Goal: Complete application form

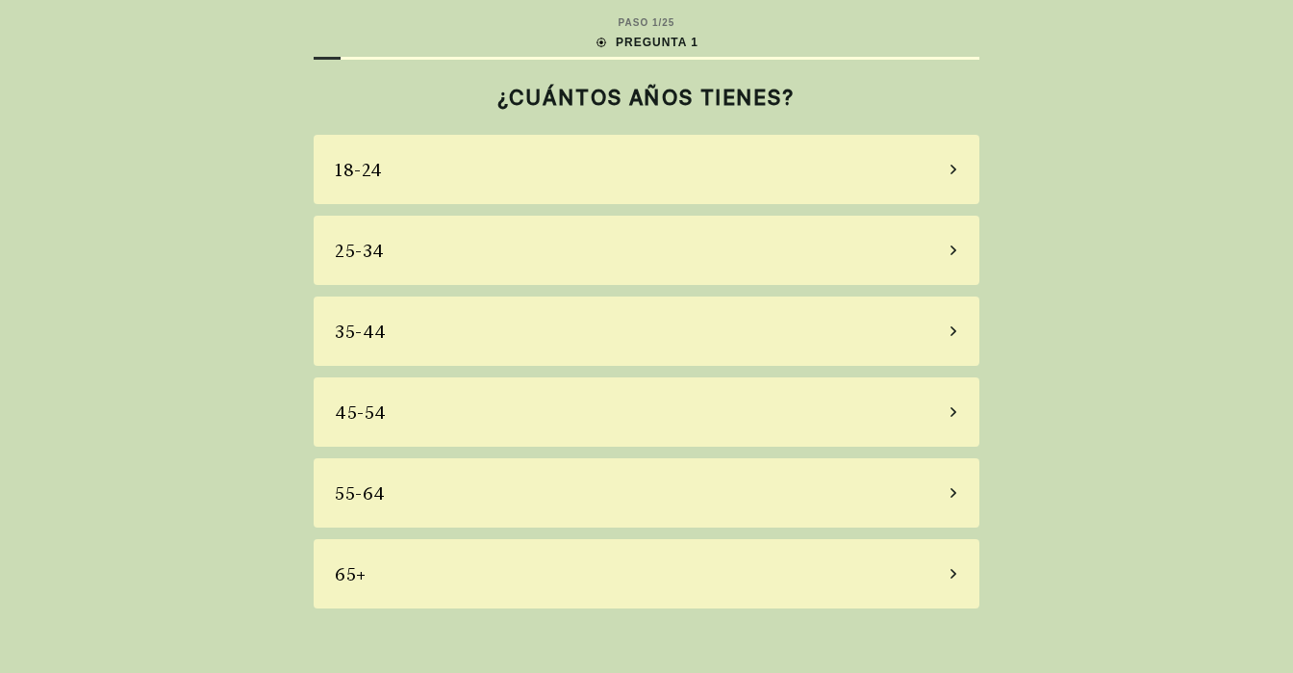
click at [953, 576] on icon at bounding box center [954, 574] width 6 height 10
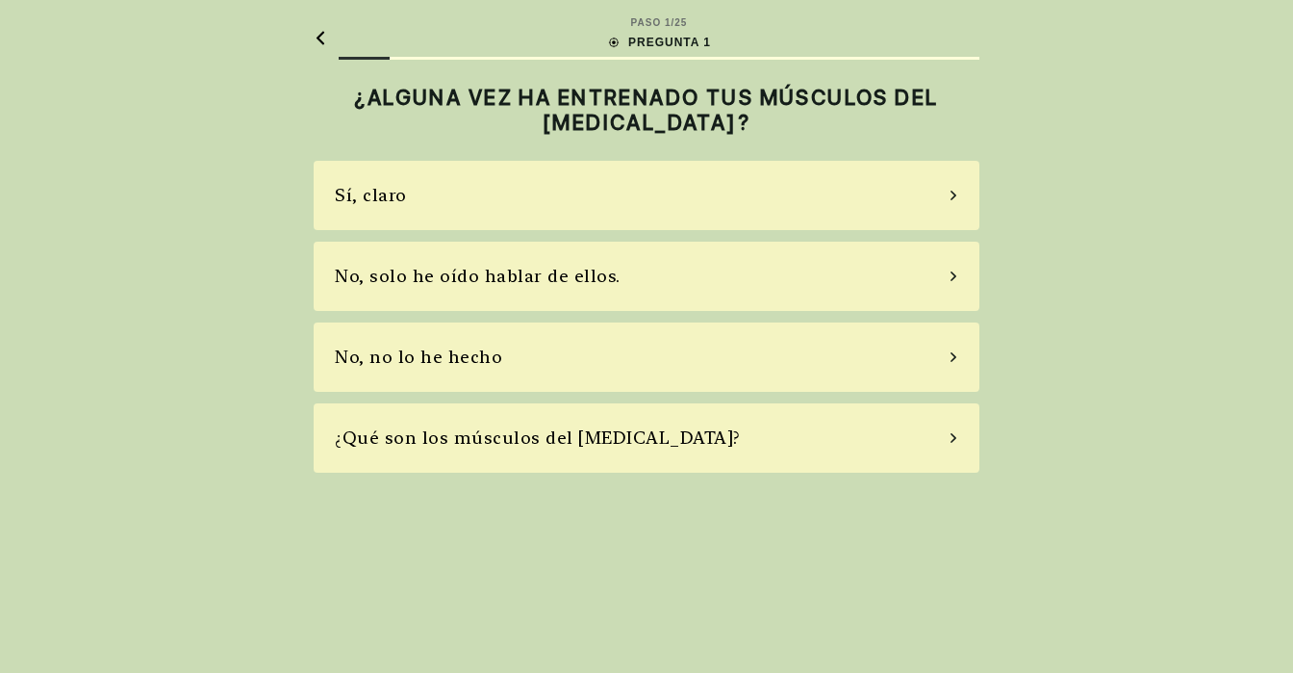
click at [953, 193] on icon at bounding box center [954, 196] width 6 height 10
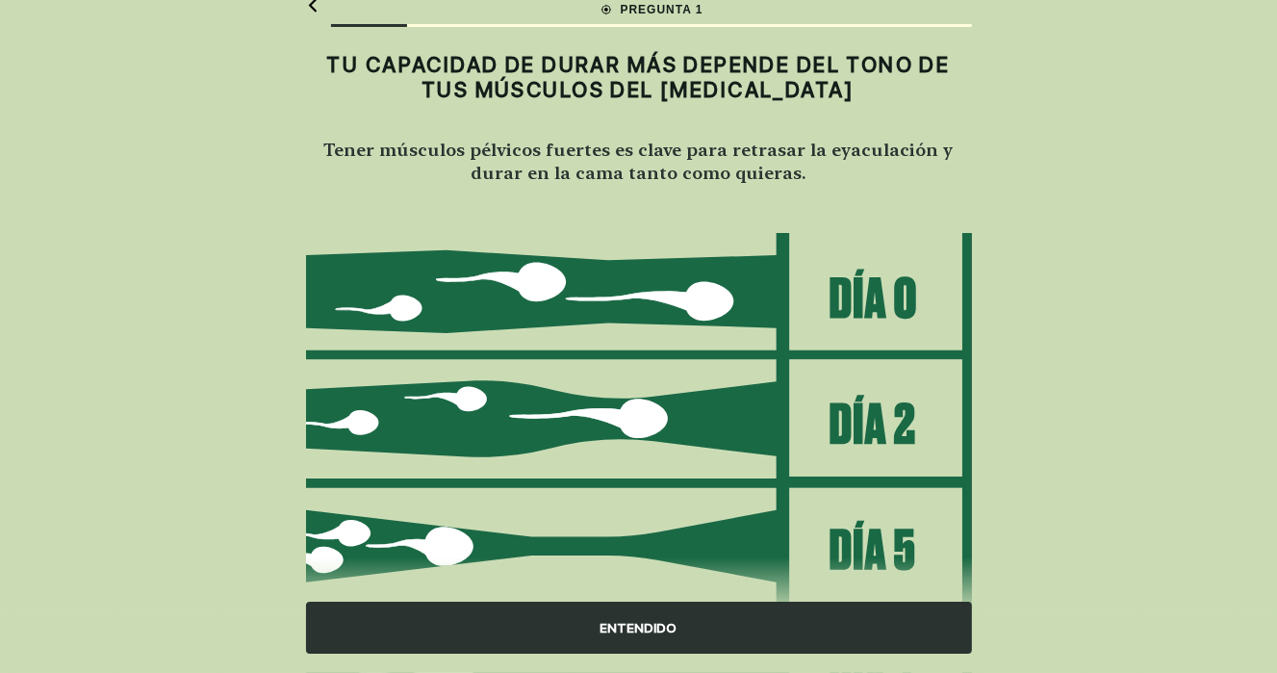
scroll to position [225, 0]
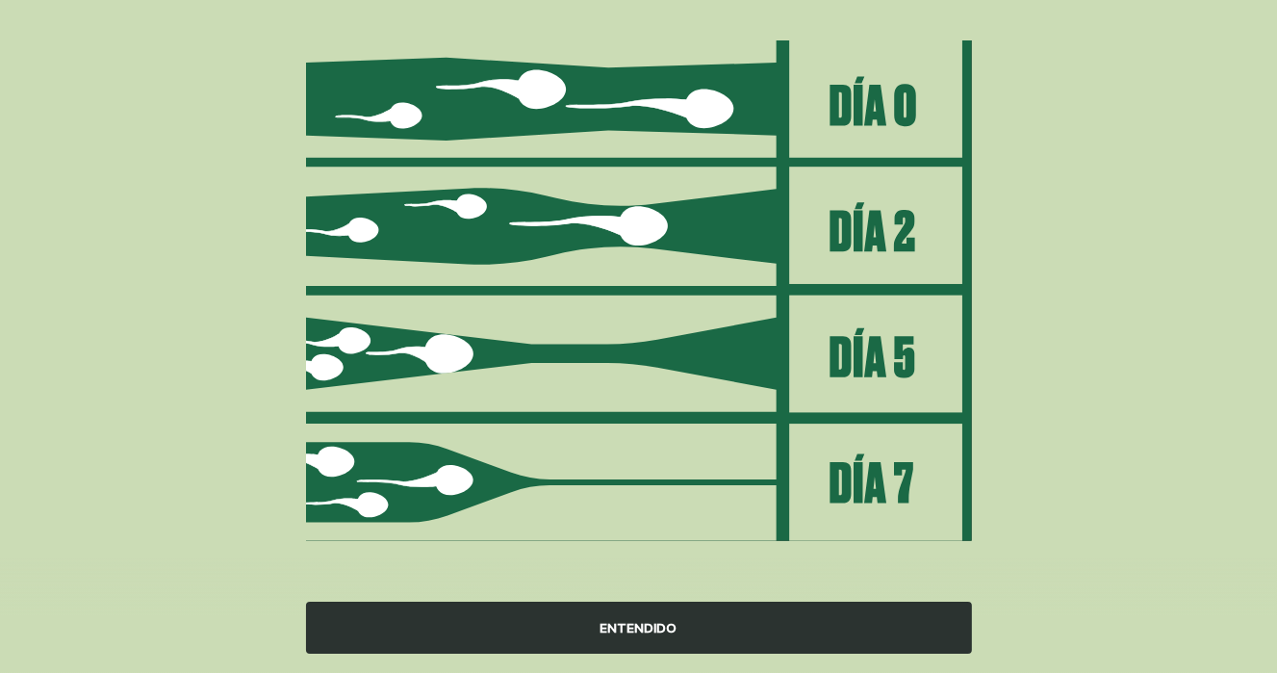
click at [654, 627] on font "ENTENDIDO" at bounding box center [638, 627] width 77 height 15
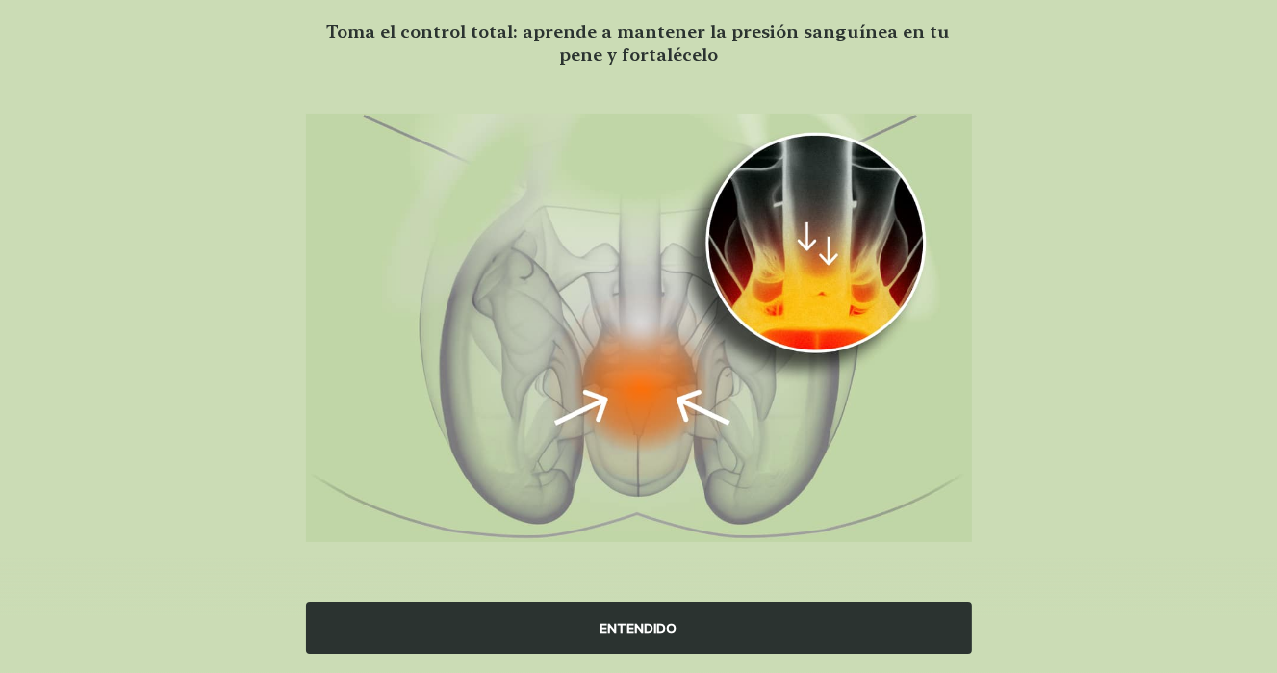
scroll to position [150, 0]
click at [638, 620] on font "ENTENDIDO" at bounding box center [638, 627] width 77 height 15
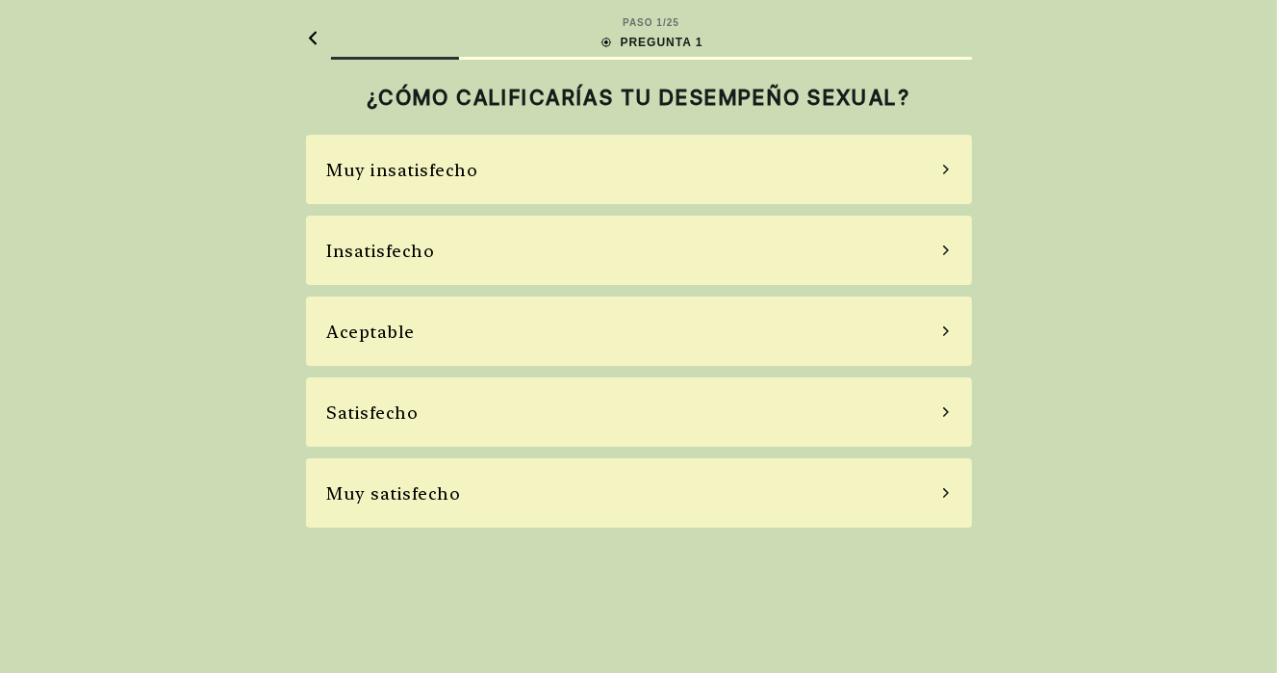
scroll to position [0, 0]
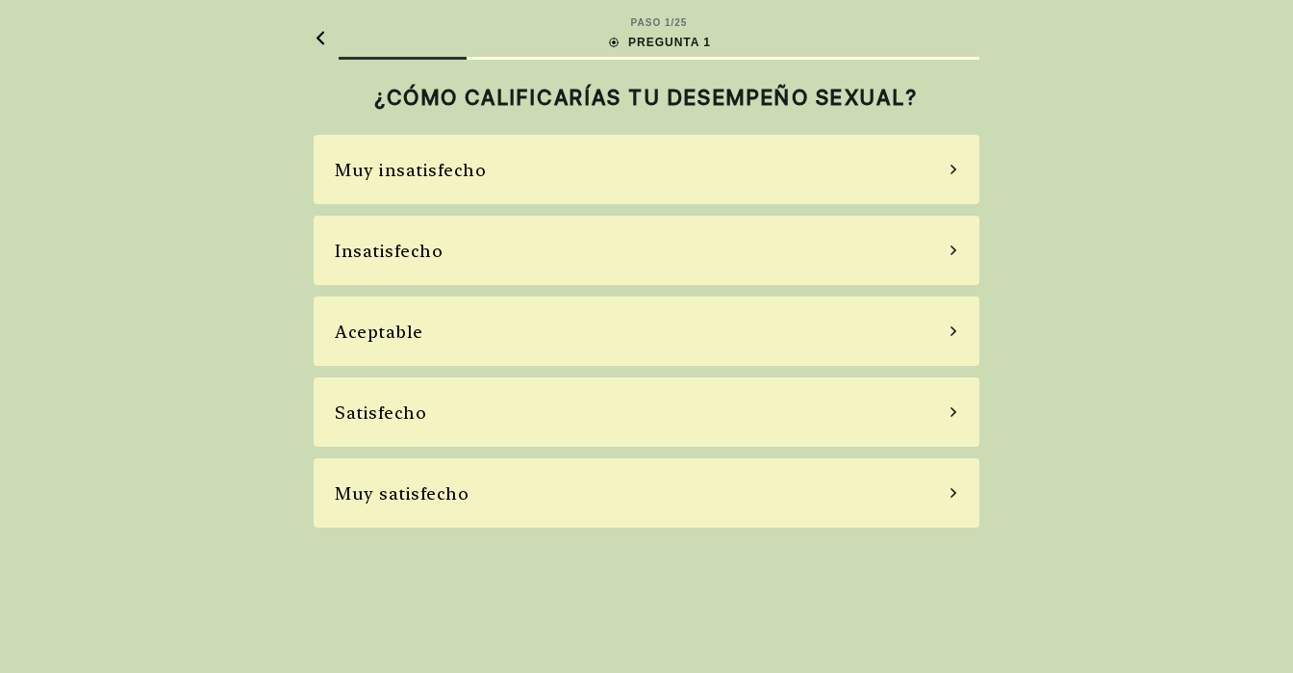
click at [953, 332] on icon at bounding box center [954, 330] width 10 height 17
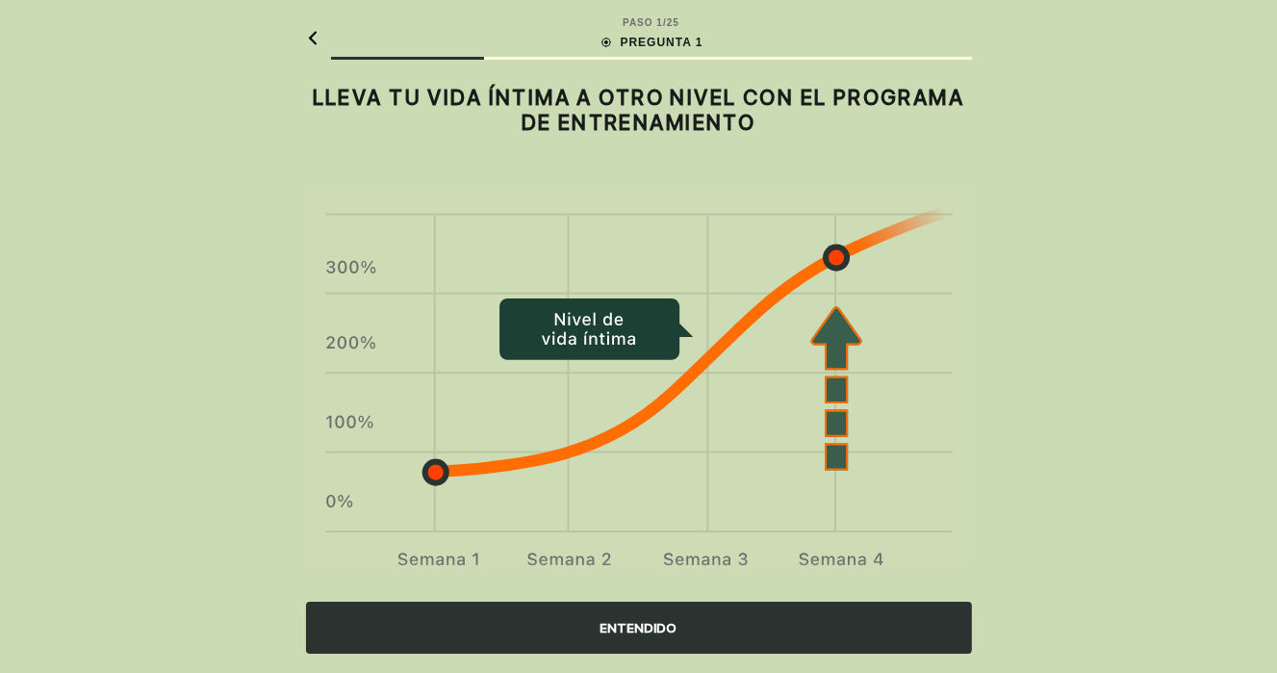
click at [635, 623] on font "ENTENDIDO" at bounding box center [638, 627] width 77 height 15
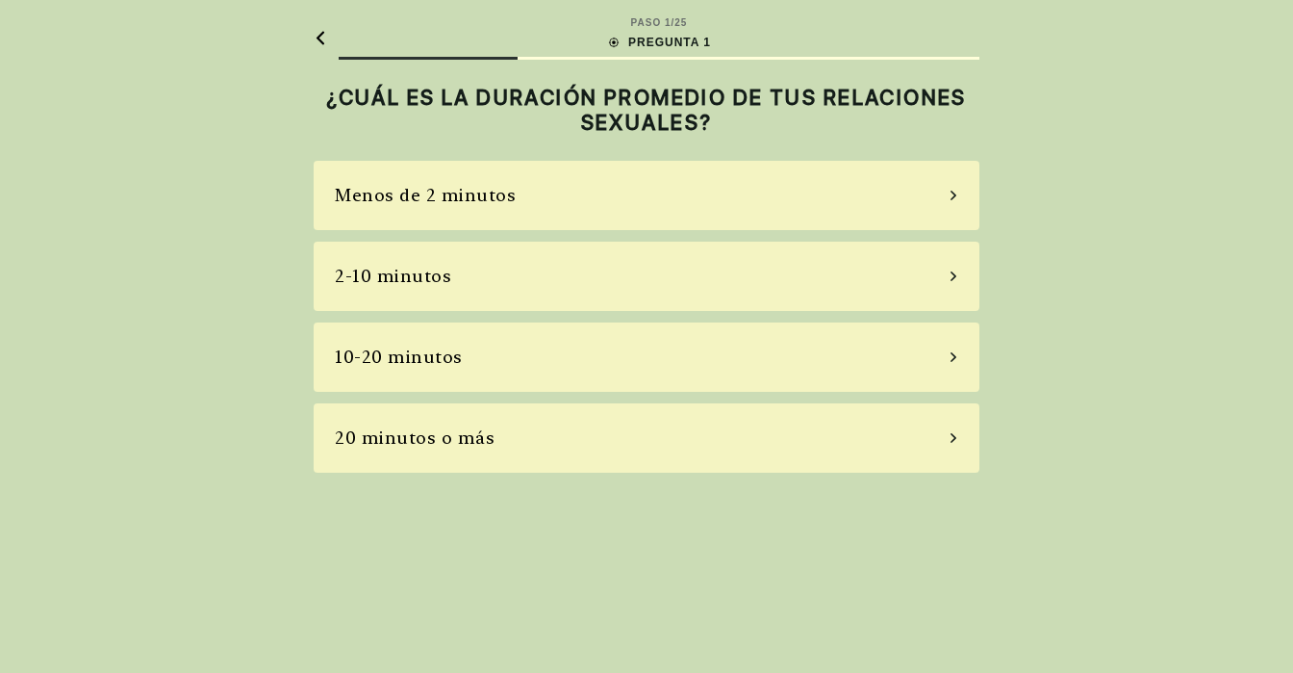
click at [954, 282] on div "2-10 minutos" at bounding box center [647, 276] width 666 height 69
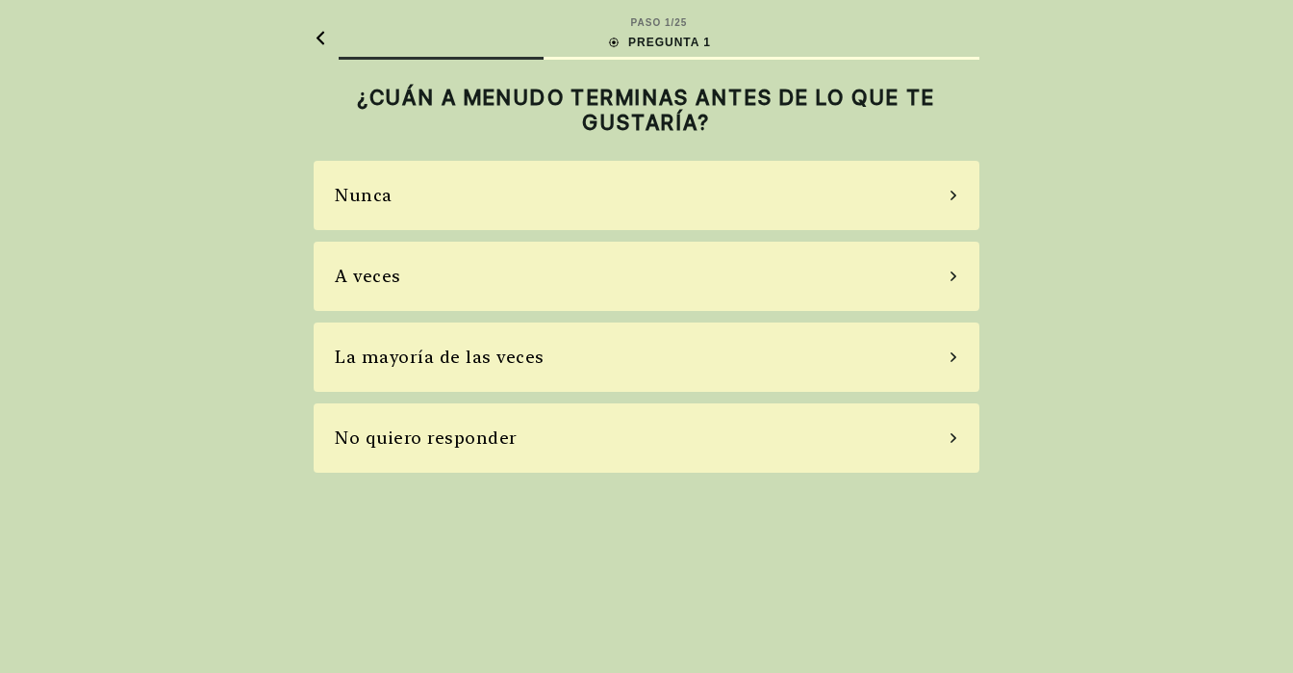
click at [954, 277] on icon at bounding box center [954, 276] width 6 height 10
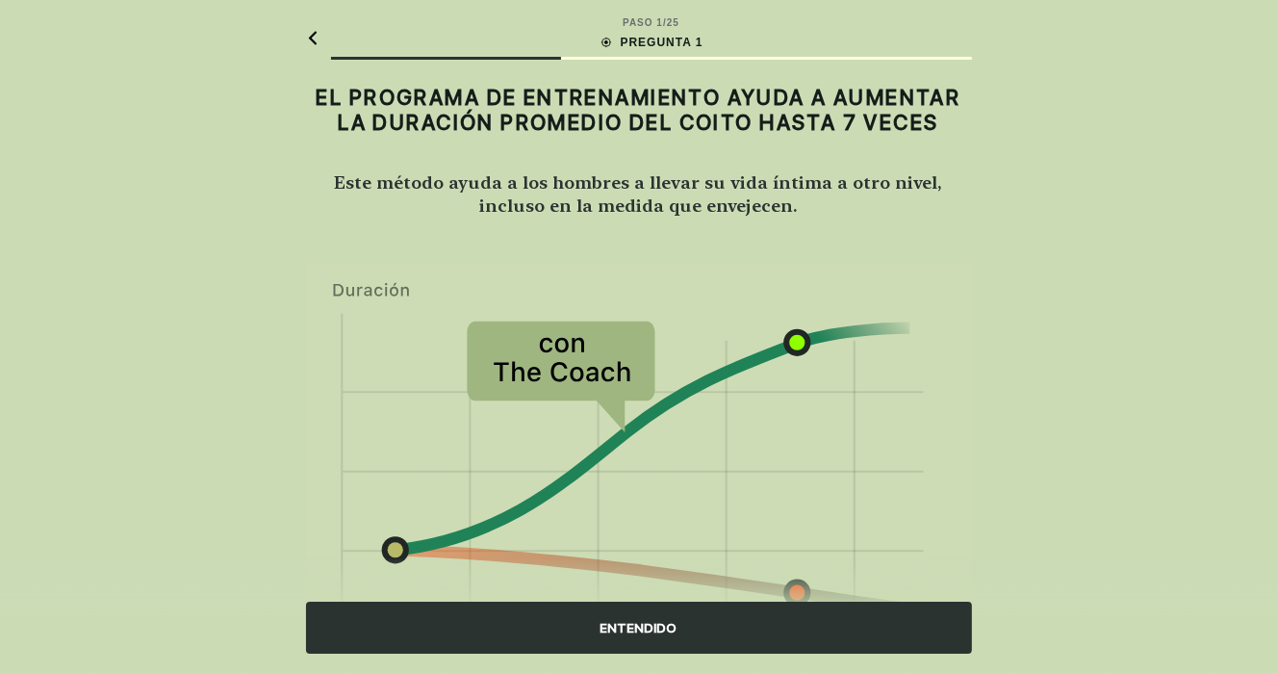
click at [658, 636] on font "ENTENDIDO" at bounding box center [638, 628] width 77 height 20
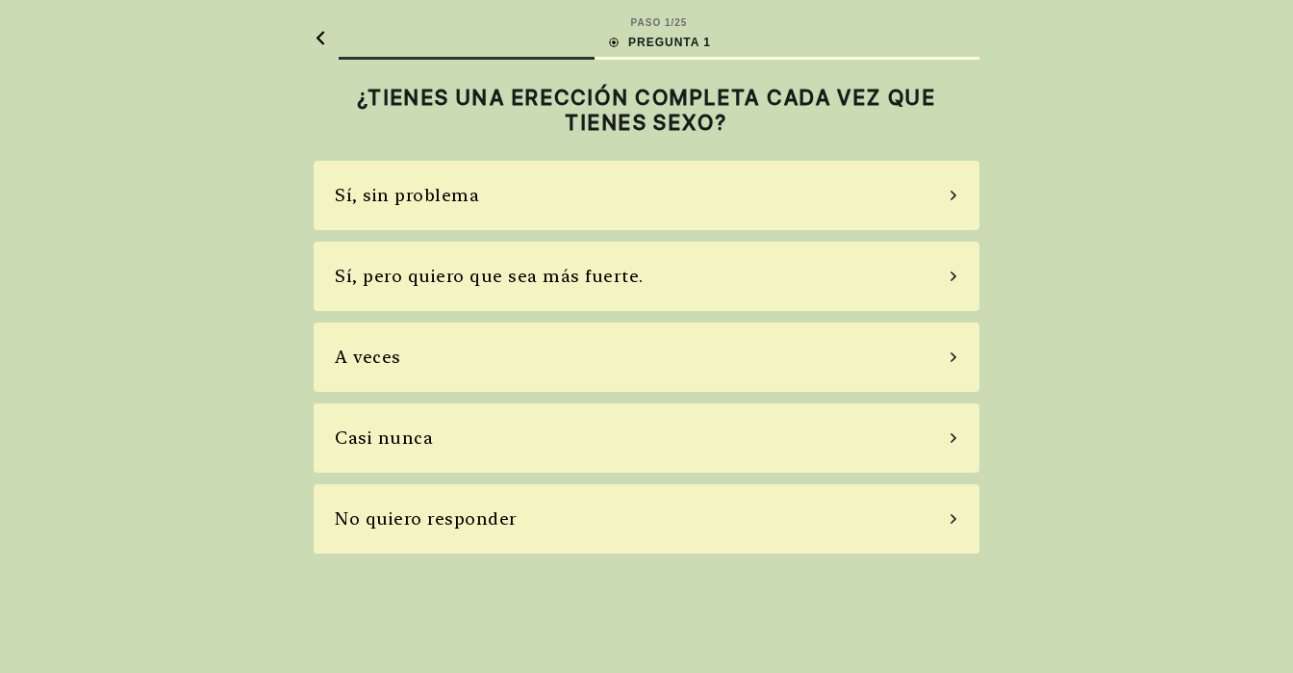
click at [953, 268] on div "Sí, pero quiero que sea más fuerte." at bounding box center [647, 276] width 666 height 69
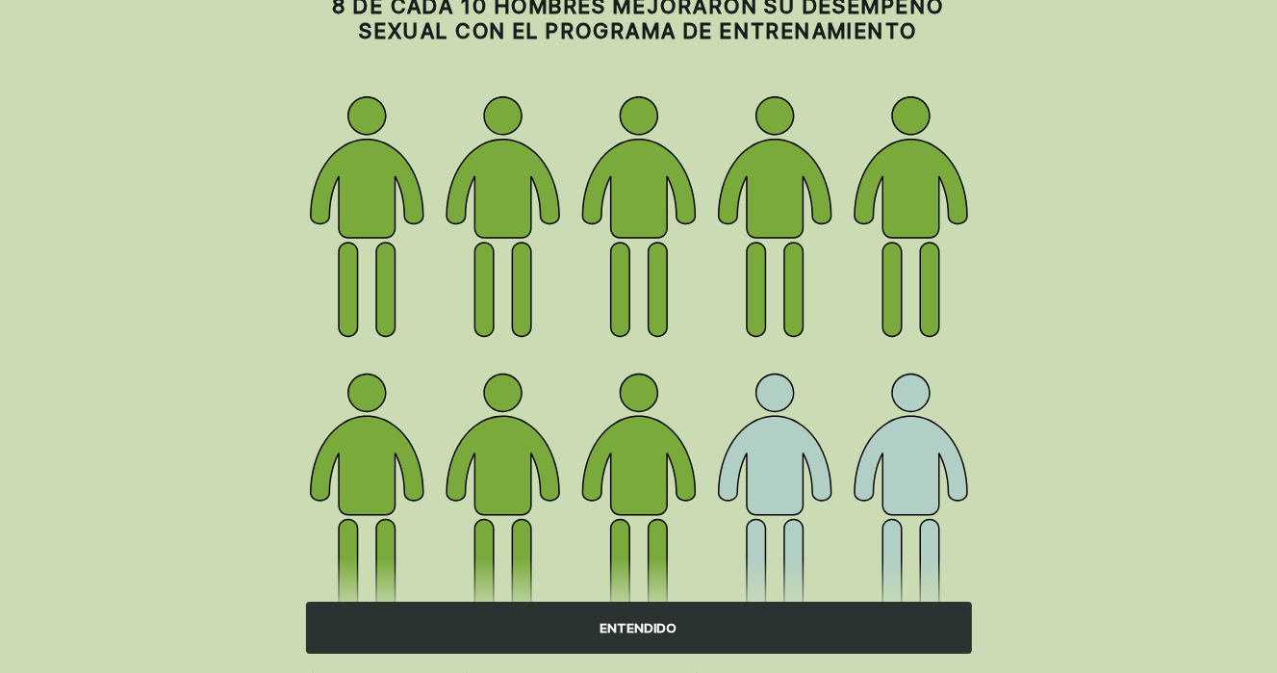
scroll to position [262, 0]
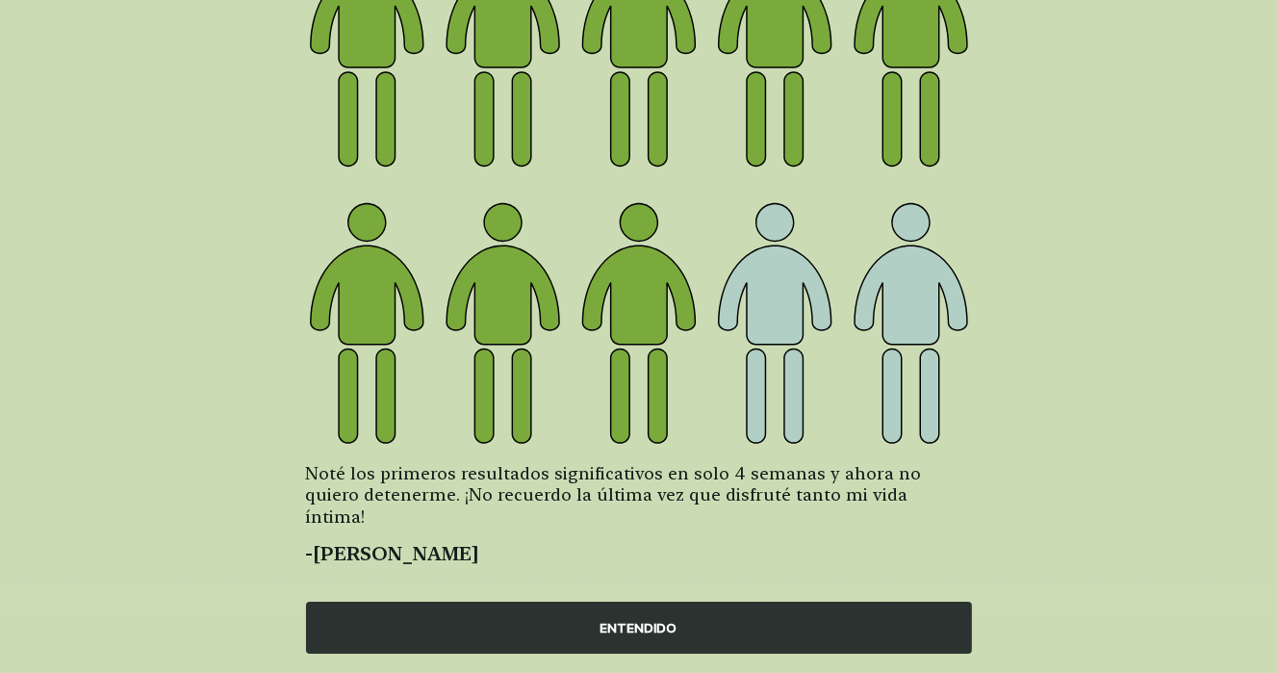
click at [657, 632] on font "ENTENDIDO" at bounding box center [638, 627] width 77 height 15
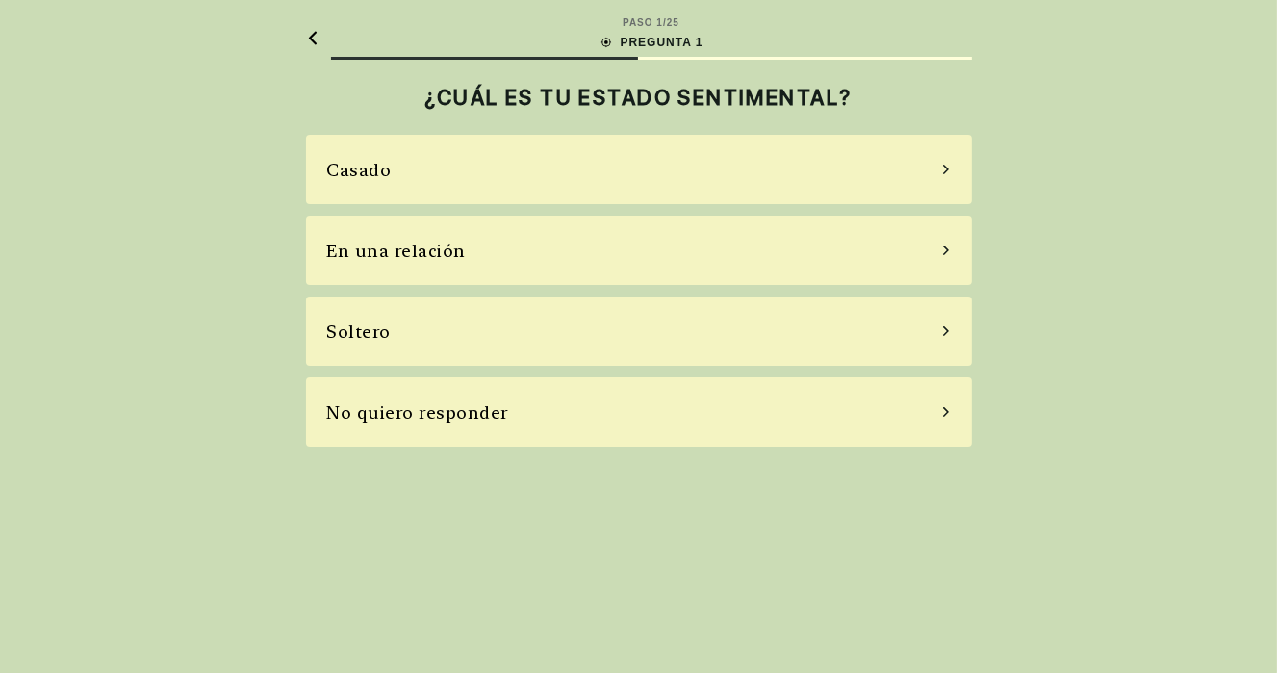
scroll to position [0, 0]
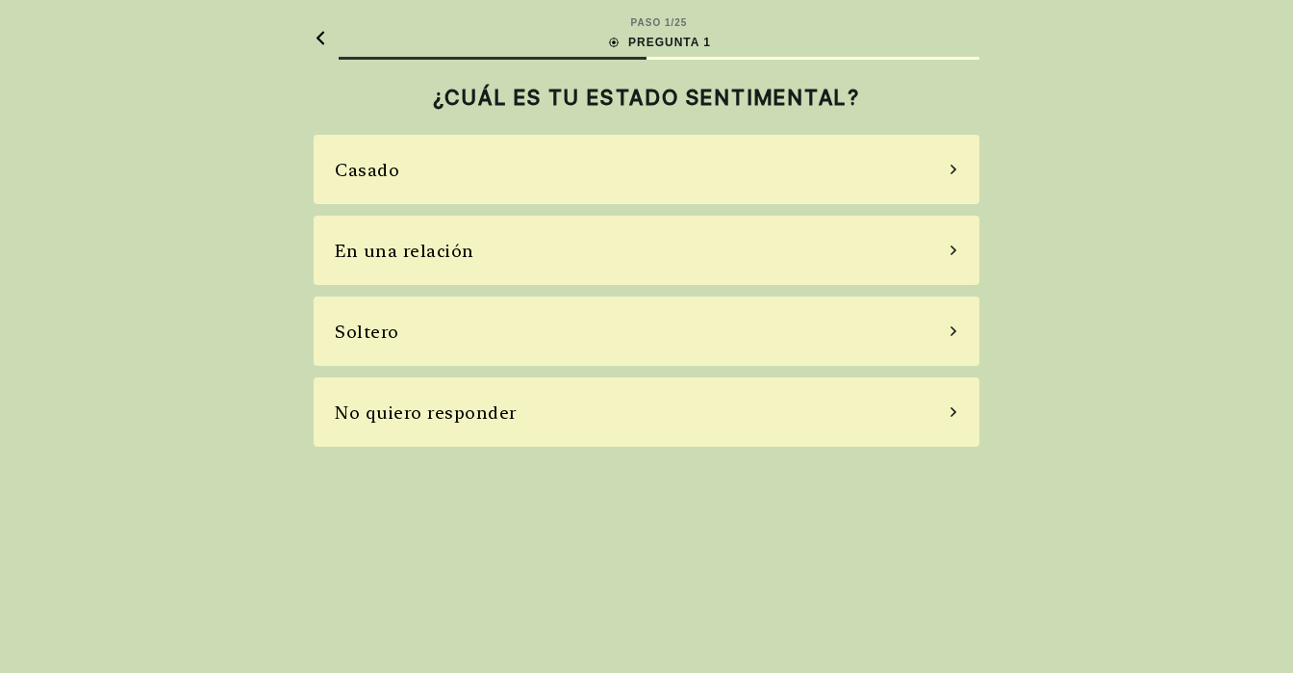
click at [952, 254] on icon at bounding box center [954, 250] width 6 height 10
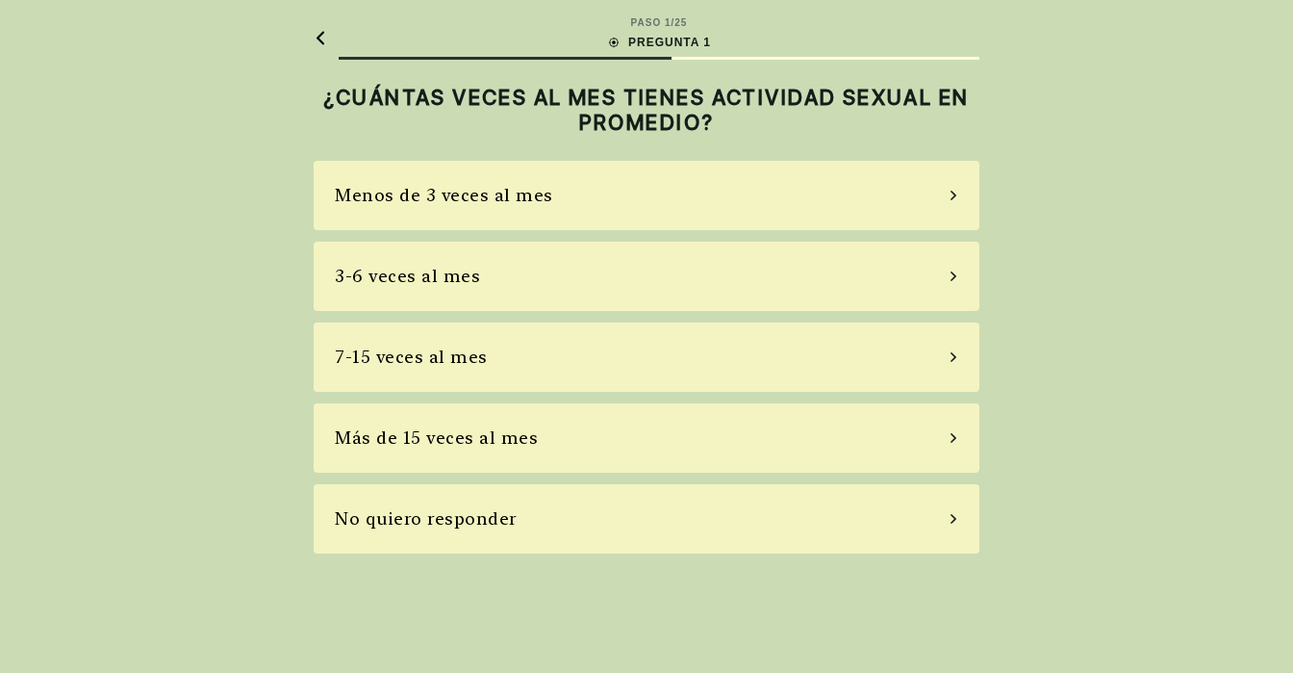
click at [951, 277] on icon at bounding box center [954, 275] width 10 height 17
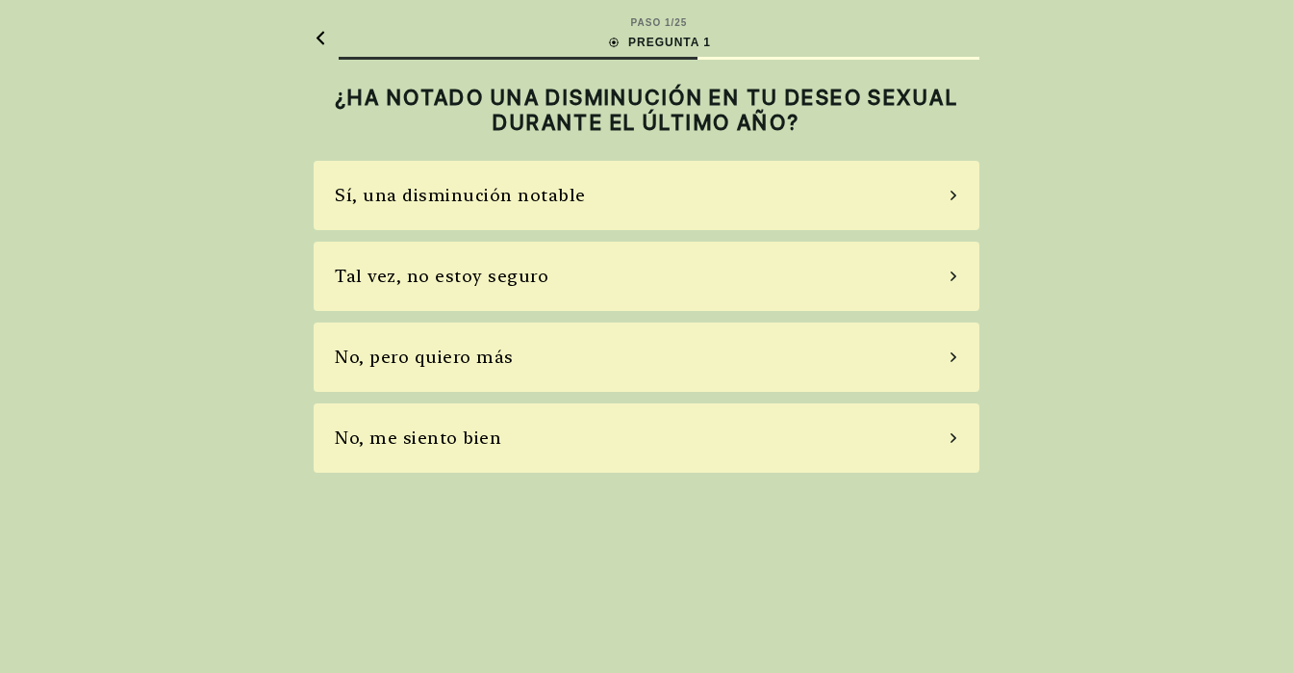
click at [960, 355] on div "No, pero quiero más" at bounding box center [647, 356] width 666 height 69
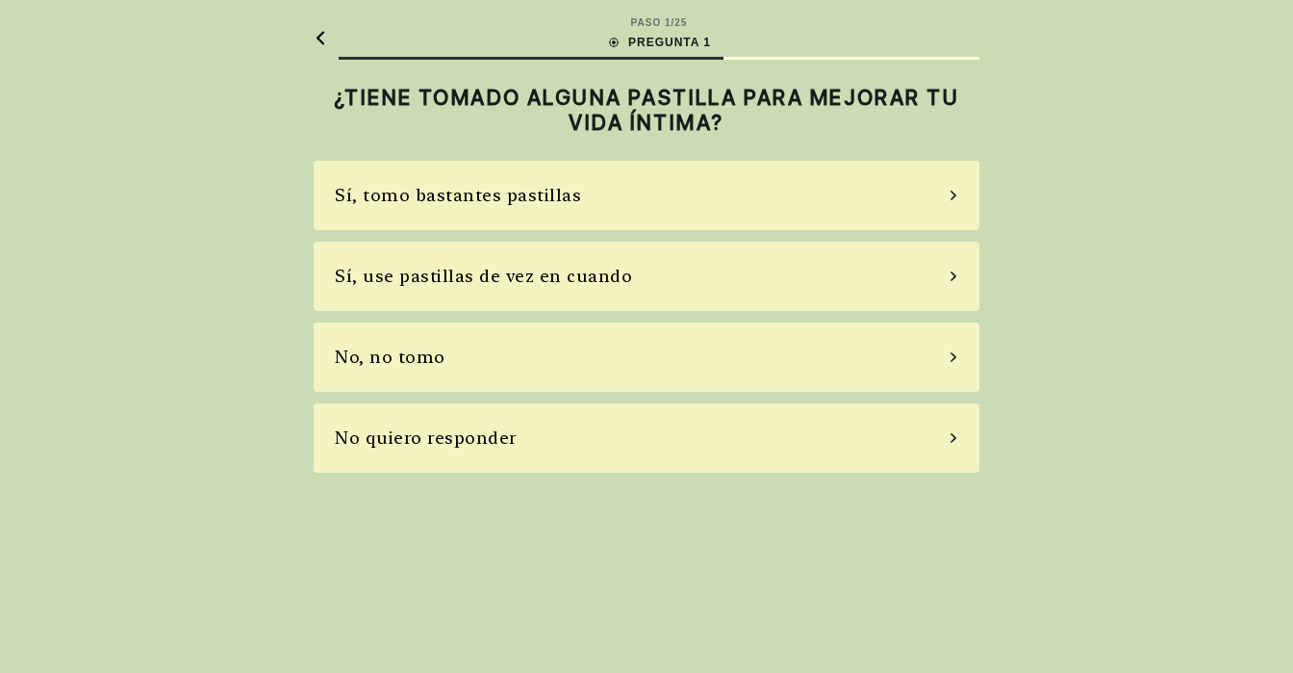
click at [955, 197] on icon at bounding box center [954, 195] width 10 height 17
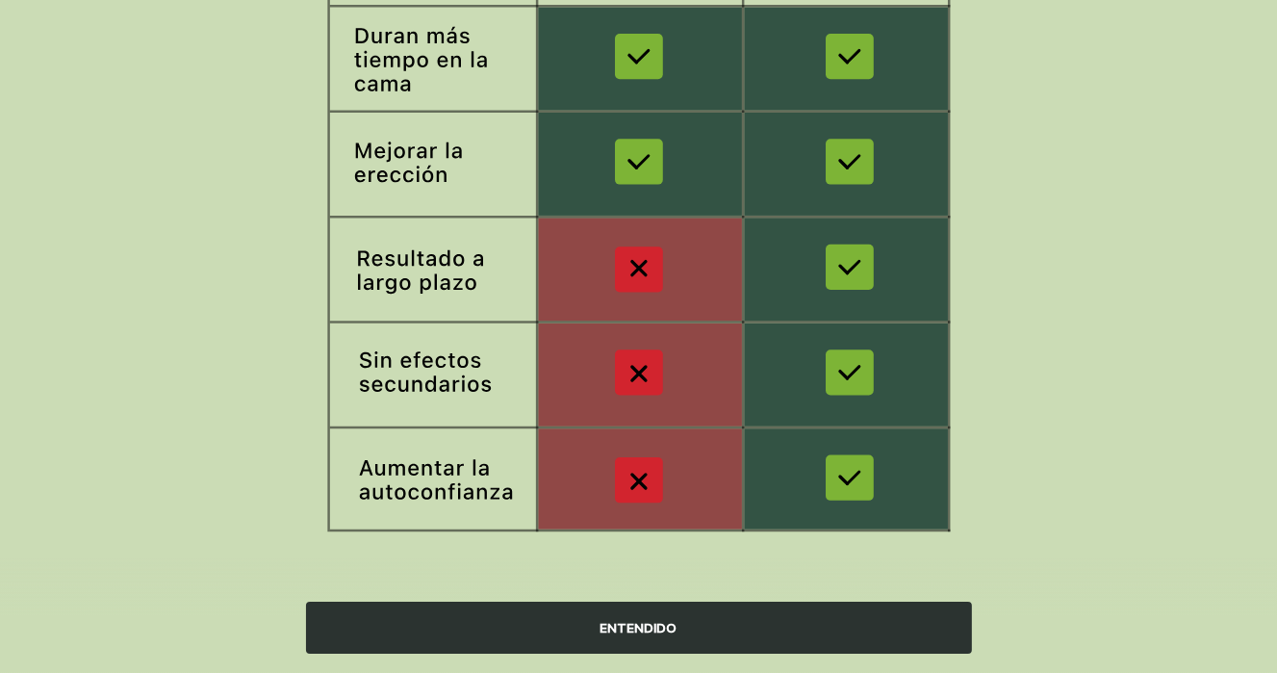
scroll to position [348, 0]
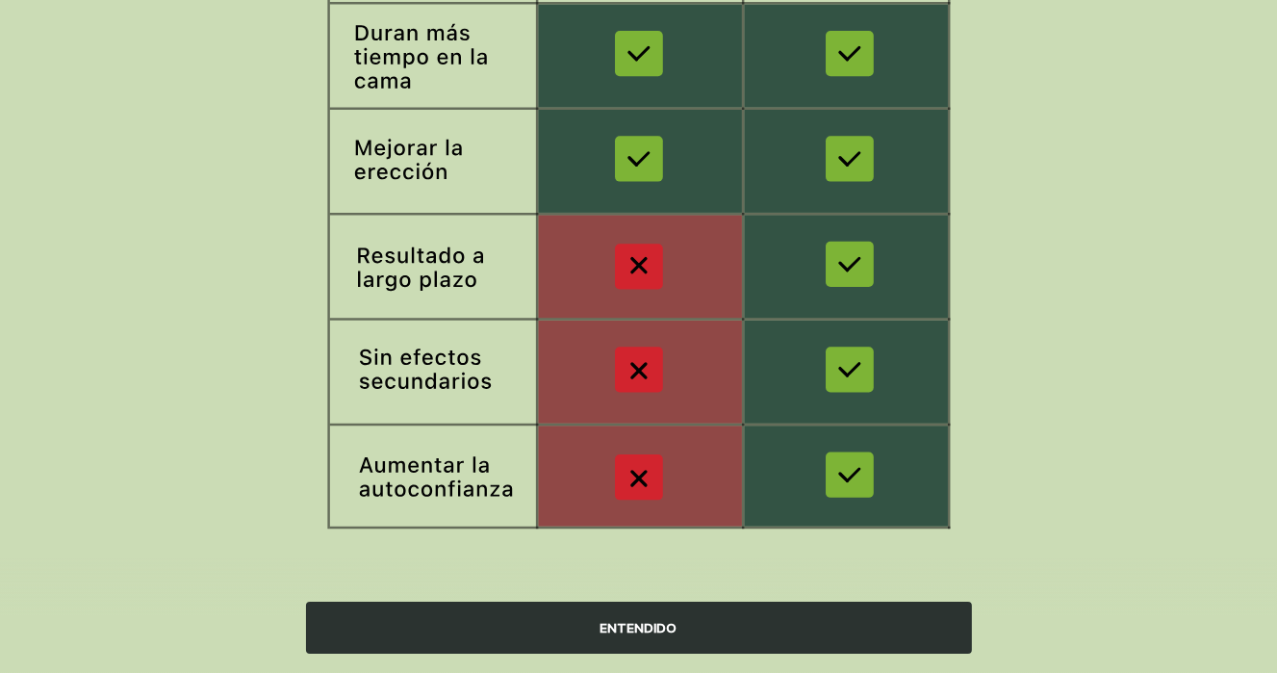
click at [623, 635] on font "ENTENDIDO" at bounding box center [638, 628] width 77 height 20
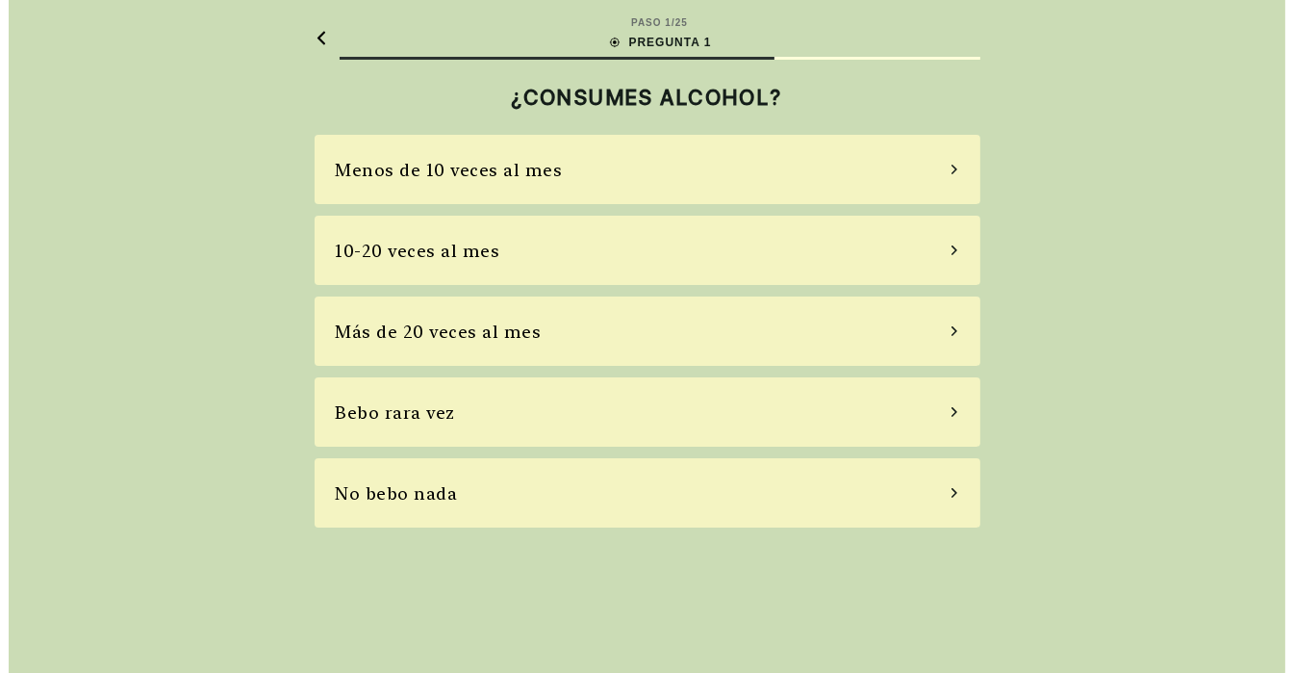
scroll to position [0, 0]
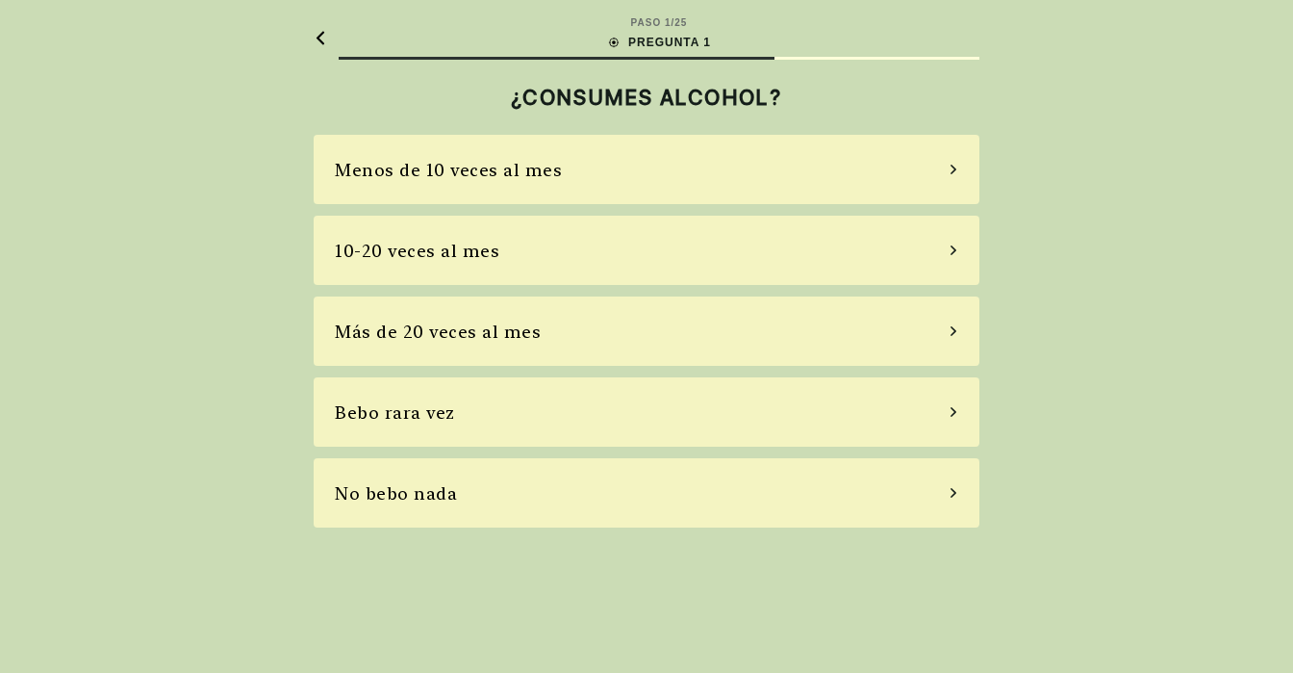
click at [951, 408] on icon at bounding box center [954, 411] width 10 height 17
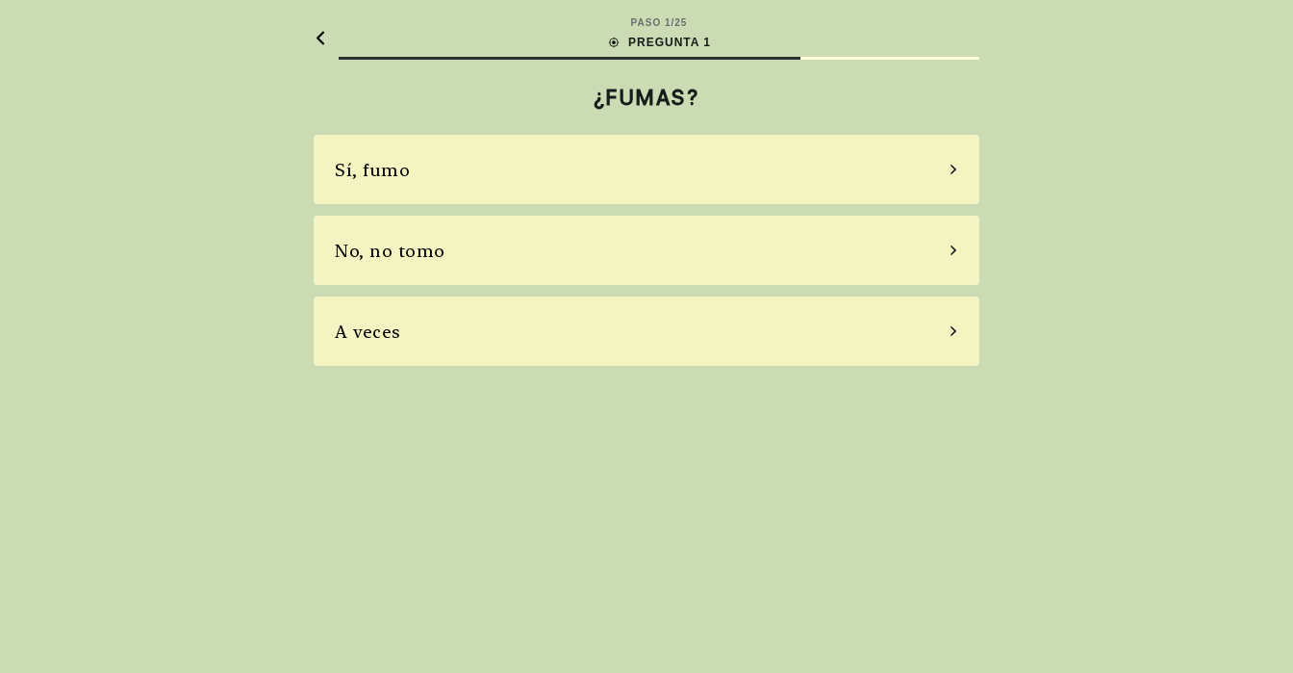
click at [939, 246] on div "No, no tomo" at bounding box center [647, 250] width 666 height 69
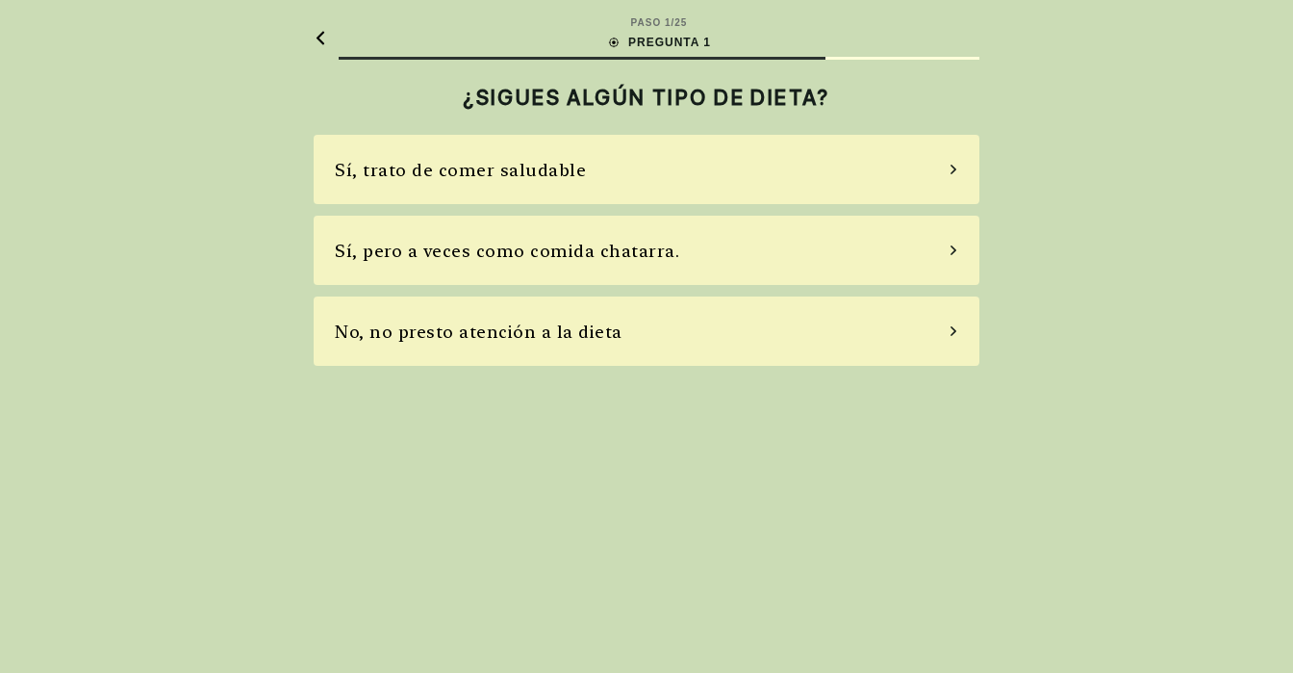
click at [953, 167] on icon at bounding box center [954, 170] width 6 height 10
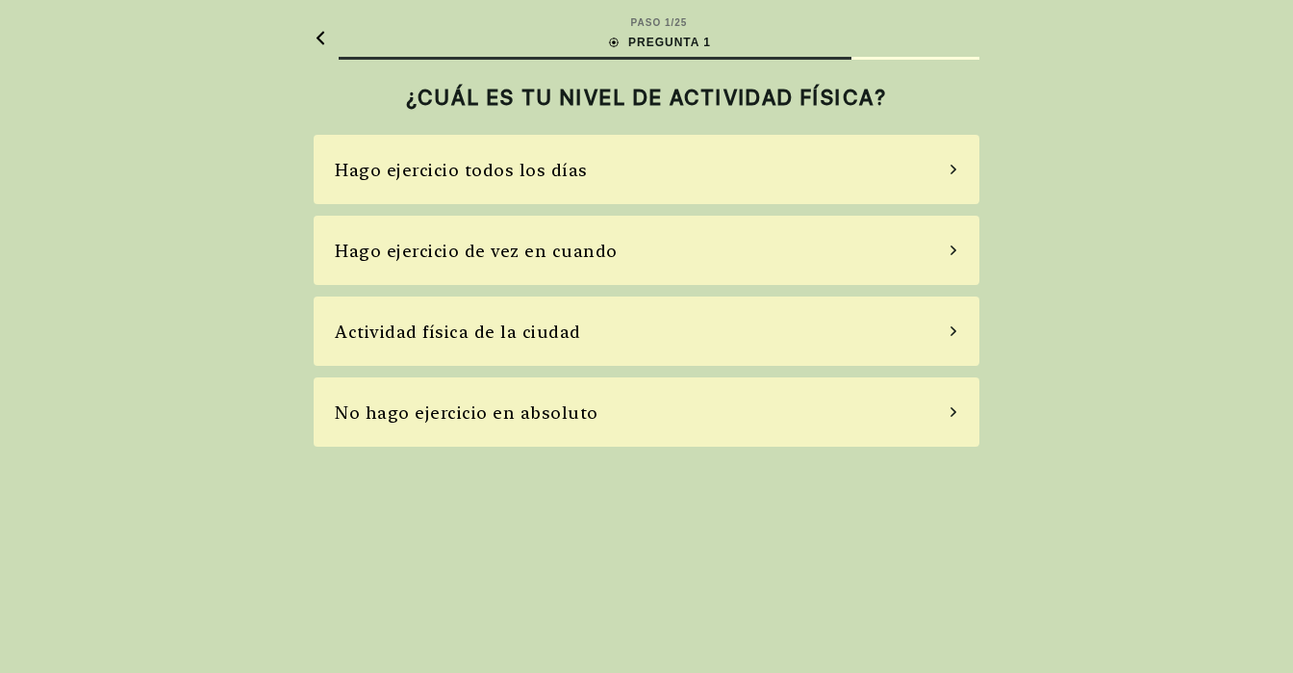
click at [953, 167] on icon at bounding box center [954, 170] width 6 height 10
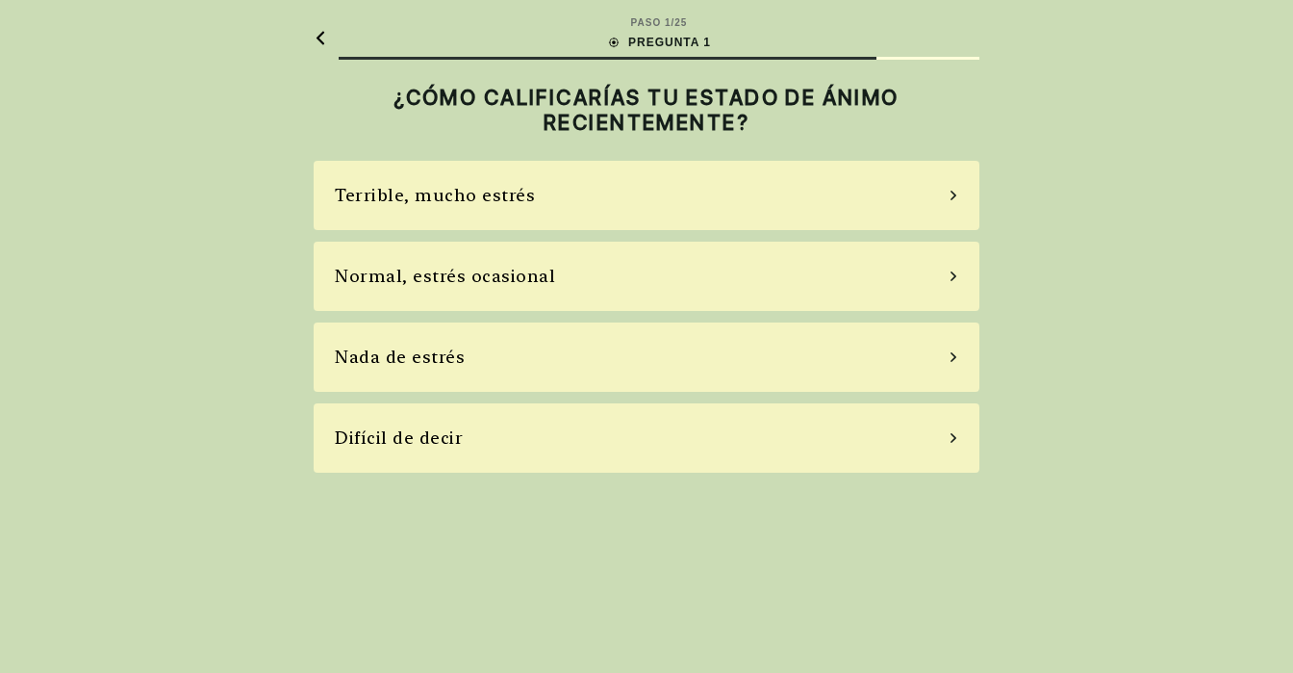
click at [950, 276] on icon at bounding box center [954, 275] width 10 height 17
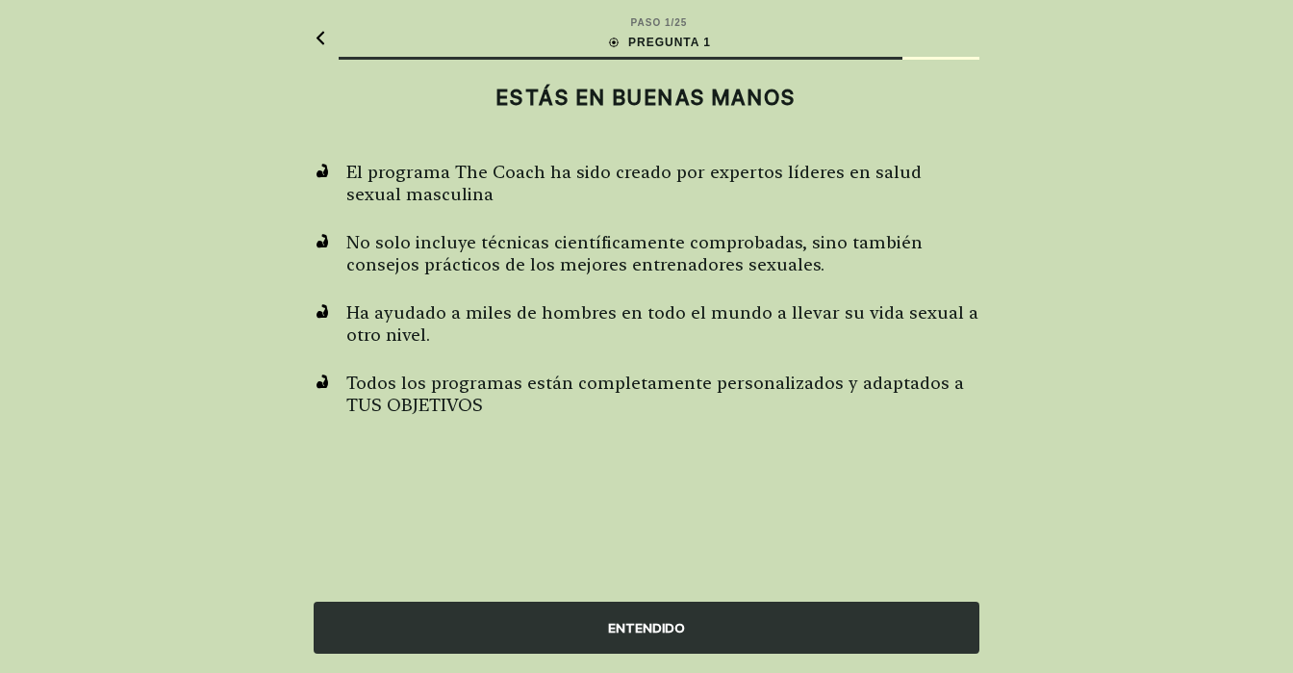
click at [651, 625] on font "ENTENDIDO" at bounding box center [646, 627] width 77 height 15
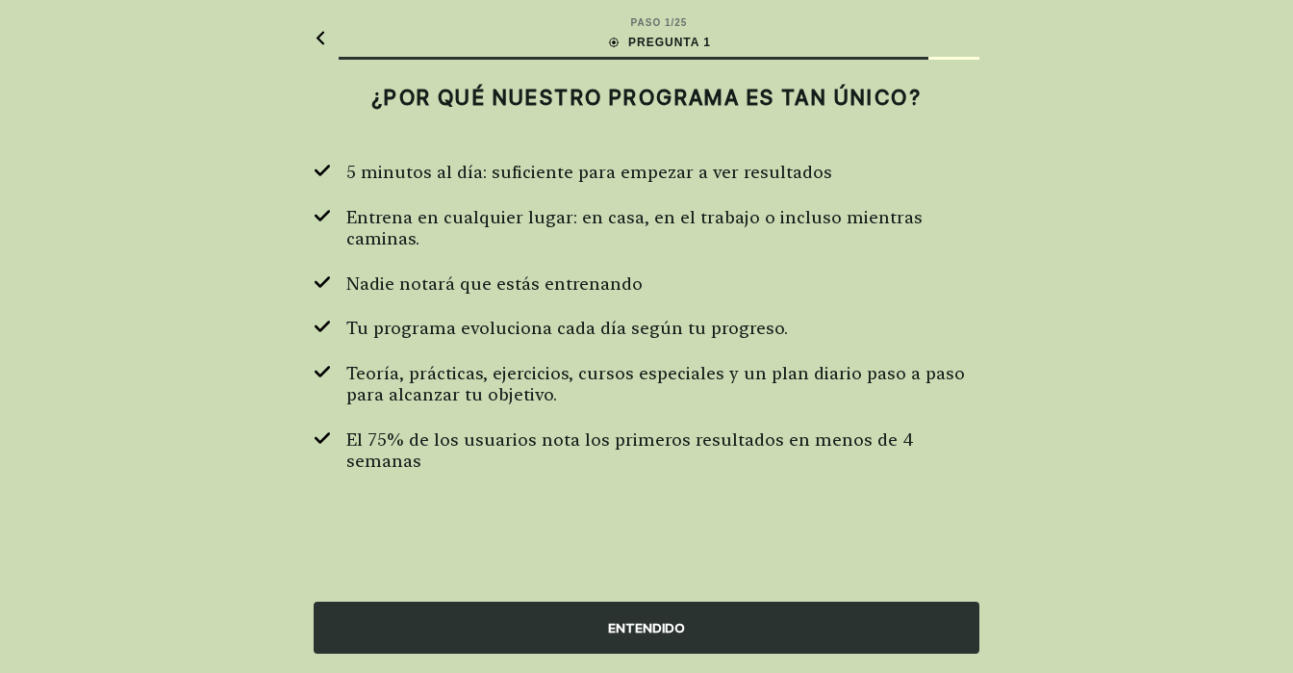
click at [651, 620] on font "ENTENDIDO" at bounding box center [646, 627] width 77 height 15
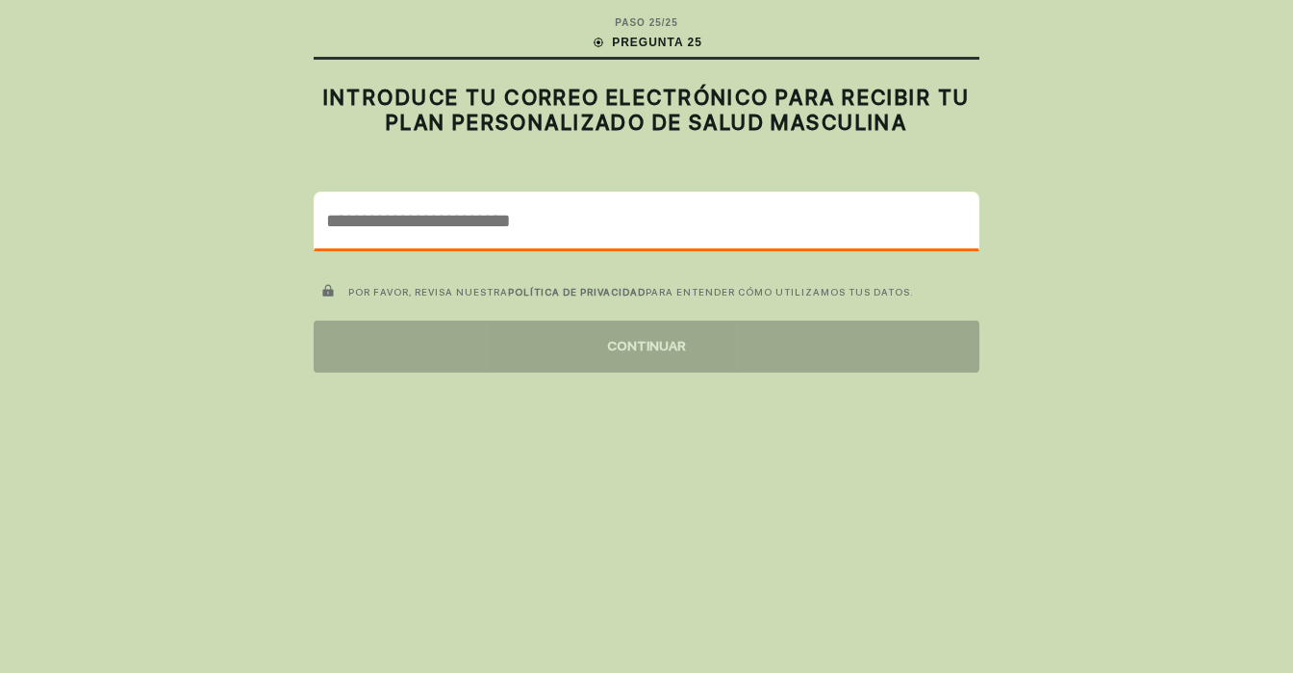
click at [381, 216] on input "email" at bounding box center [647, 220] width 664 height 56
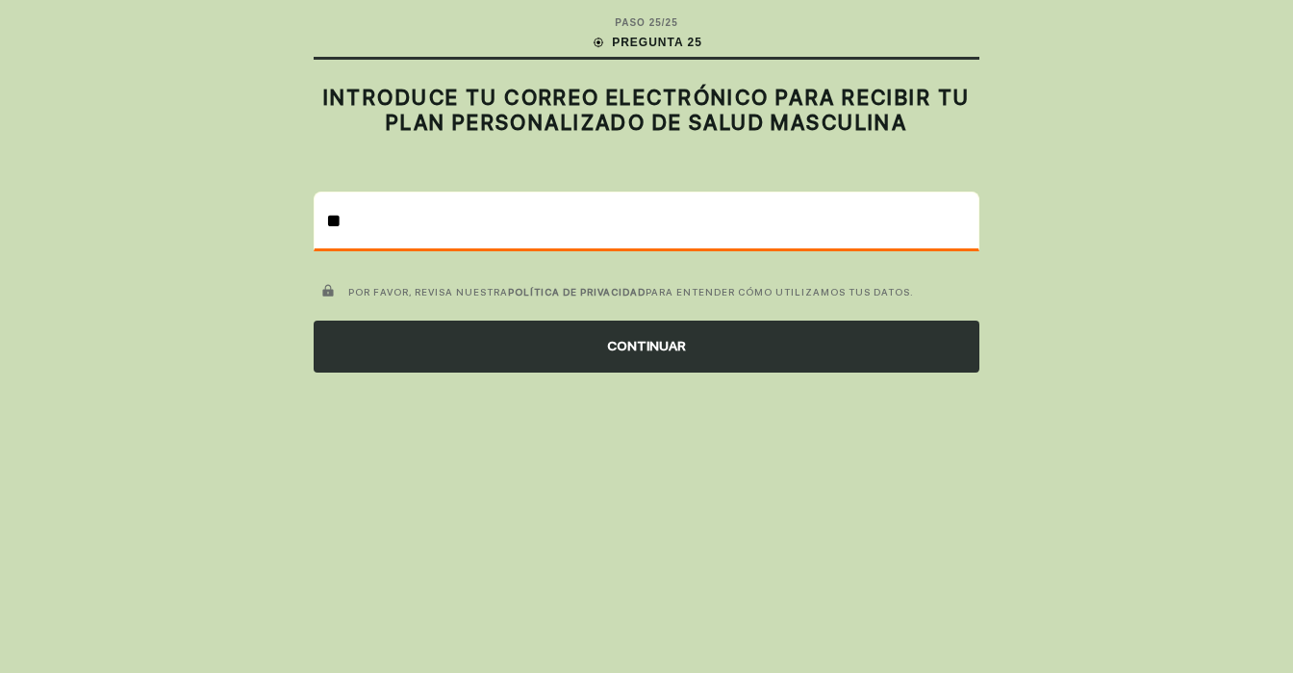
type input "*"
type input "**********"
click at [445, 215] on input "**********" at bounding box center [647, 220] width 664 height 56
